Goal: Information Seeking & Learning: Find specific fact

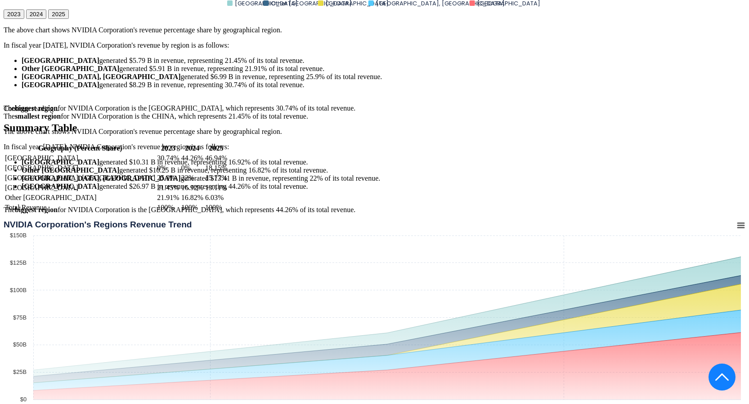
scroll to position [2246, 0]
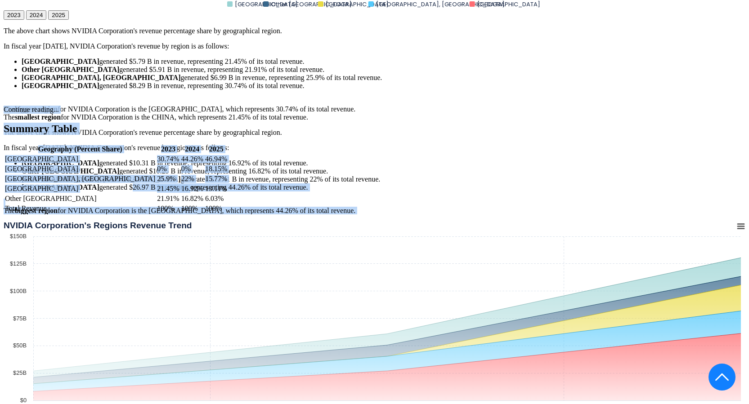
drag, startPoint x: 109, startPoint y: 236, endPoint x: 144, endPoint y: 236, distance: 34.6
click at [144, 236] on div "NVIDIA Corporation's Revenue by Region In fiscal year [DATE], NVIDIA Corporatio…" at bounding box center [375, 345] width 742 height 1154
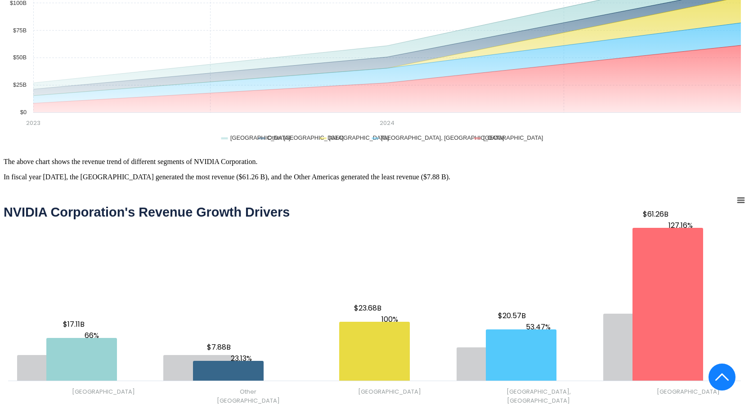
drag, startPoint x: 176, startPoint y: 235, endPoint x: 182, endPoint y: 235, distance: 6.3
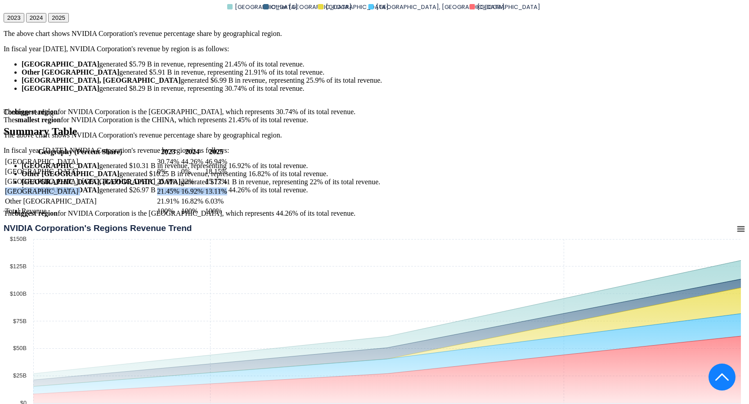
drag, startPoint x: 180, startPoint y: 234, endPoint x: 2, endPoint y: 234, distance: 177.7
copy tr "CHINA 21.45% 16.92% 13.11%"
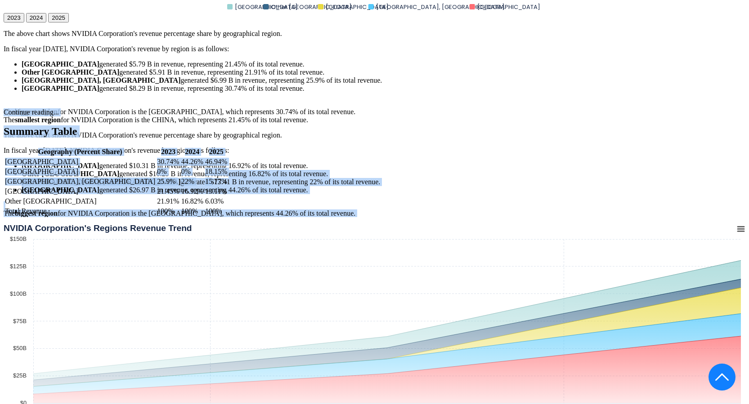
drag, startPoint x: 180, startPoint y: 224, endPoint x: 165, endPoint y: 229, distance: 16.4
click at [165, 229] on div "NVIDIA Corporation's Revenue by Region In fiscal year 2025, NVIDIA Corporation'…" at bounding box center [375, 348] width 742 height 1154
click at [184, 186] on li "TAIWAN, PROVINCE OF CHINA generated $13.41 B in revenue, representing 22% of it…" at bounding box center [384, 182] width 724 height 8
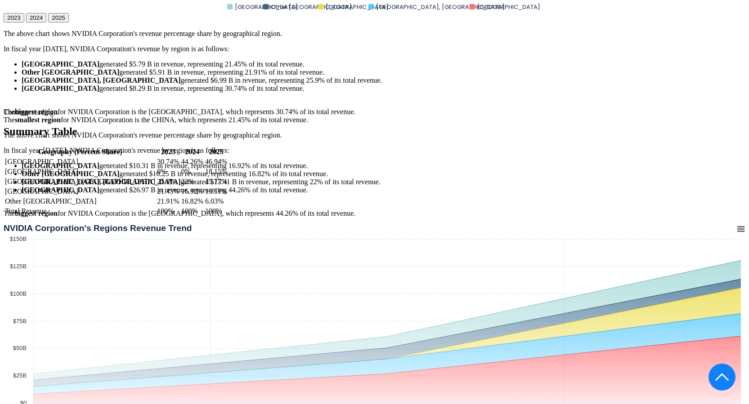
drag, startPoint x: 182, startPoint y: 226, endPoint x: 4, endPoint y: 227, distance: 177.3
click at [4, 217] on div "Geography (Percent Share) 2023 2024 2025 UNITED STATES 30.74% 44.26% 46.94% SIN…" at bounding box center [375, 182] width 742 height 70
copy tr "TAIWAN, PROVINCE OF CHINA 25.9% 22% 15.77%"
drag, startPoint x: 182, startPoint y: 204, endPoint x: 0, endPoint y: 204, distance: 182.2
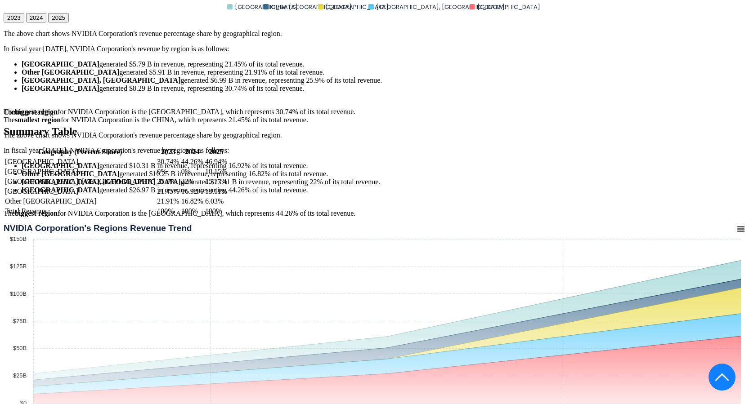
copy tr "UNITED STATES 30.74% 44.26% 46.94%"
drag, startPoint x: 179, startPoint y: 245, endPoint x: 4, endPoint y: 246, distance: 175.0
click at [4, 217] on table "Geography (Percent Share) 2023 2024 2025 UNITED STATES 30.74% 44.26%" at bounding box center [116, 182] width 225 height 70
copy tr "Other Americas 21.91% 16.82% 6.03%"
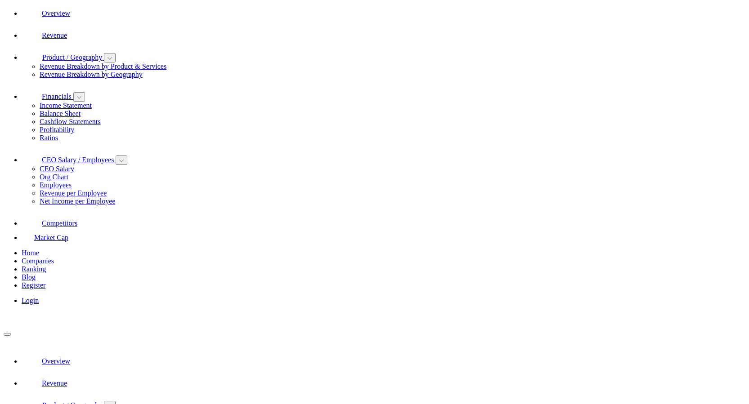
scroll to position [0, 0]
